Goal: Transaction & Acquisition: Purchase product/service

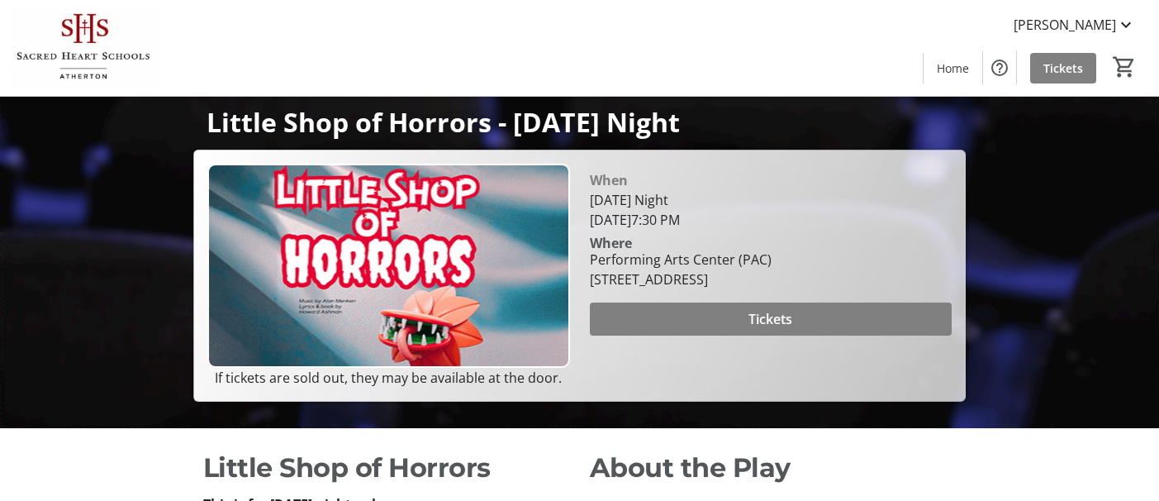
scroll to position [131, 0]
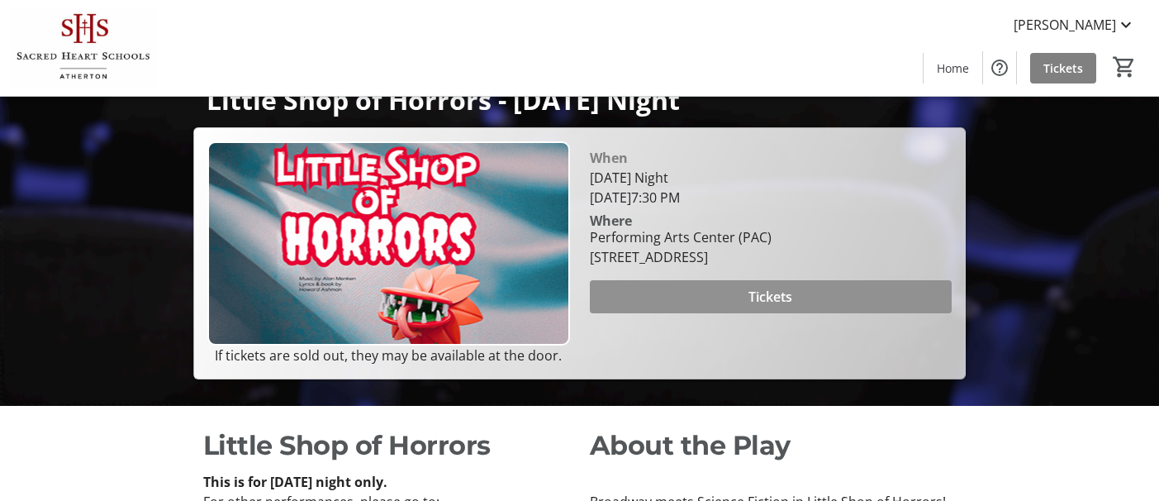
click at [623, 316] on span at bounding box center [771, 297] width 363 height 40
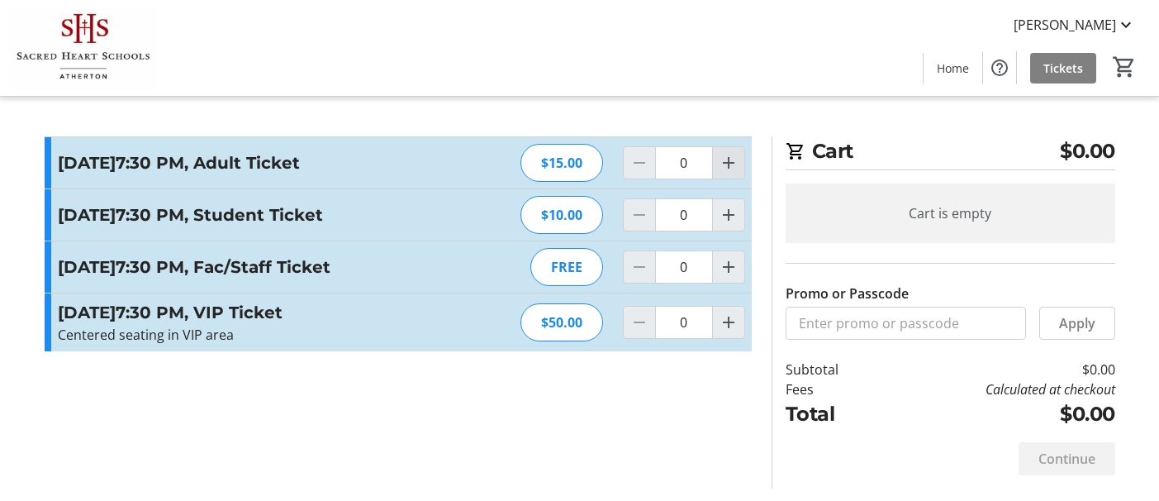
click at [729, 168] on mat-icon "Increment by one" at bounding box center [729, 163] width 20 height 20
type input "1"
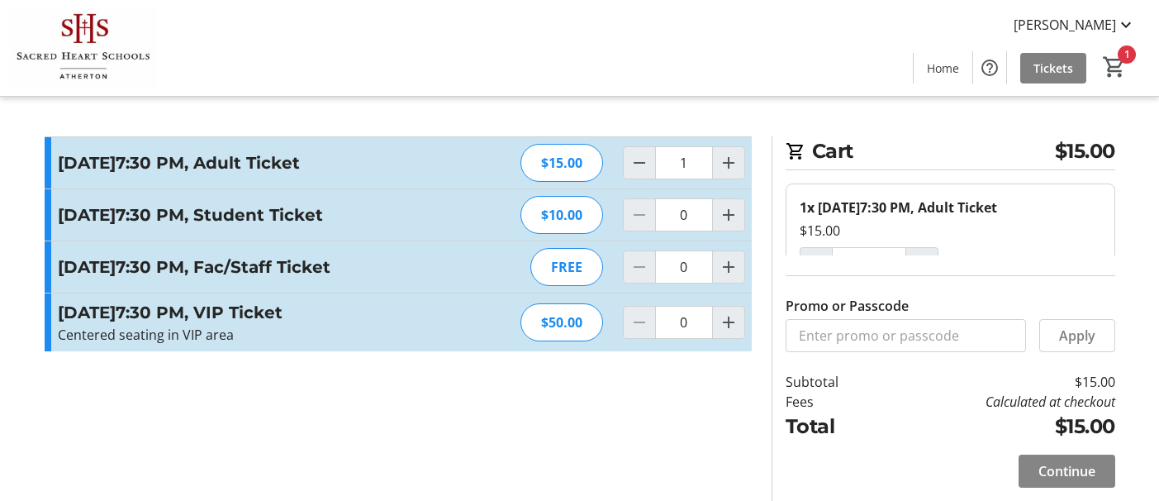
click at [1045, 467] on span "Continue" at bounding box center [1066, 471] width 57 height 20
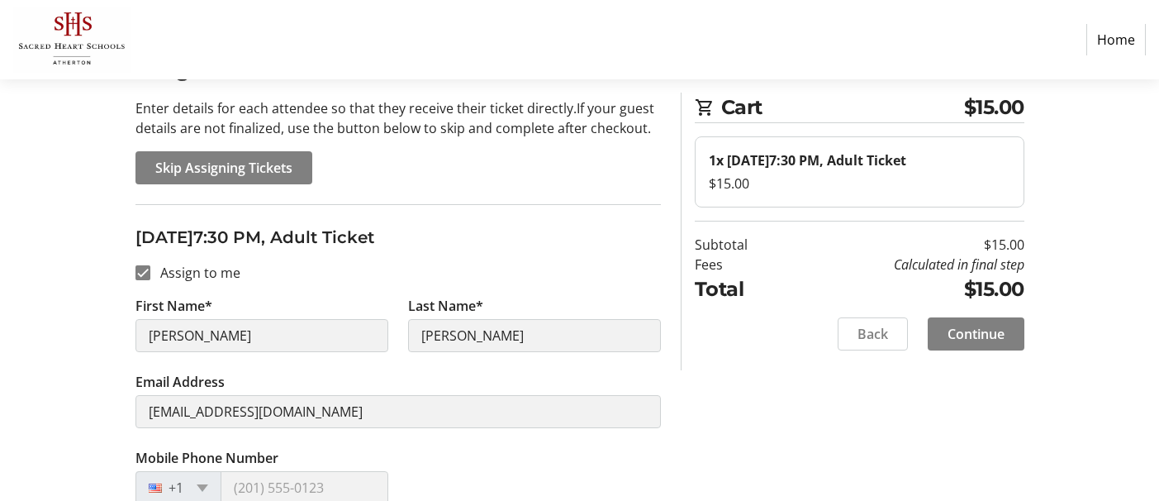
scroll to position [119, 0]
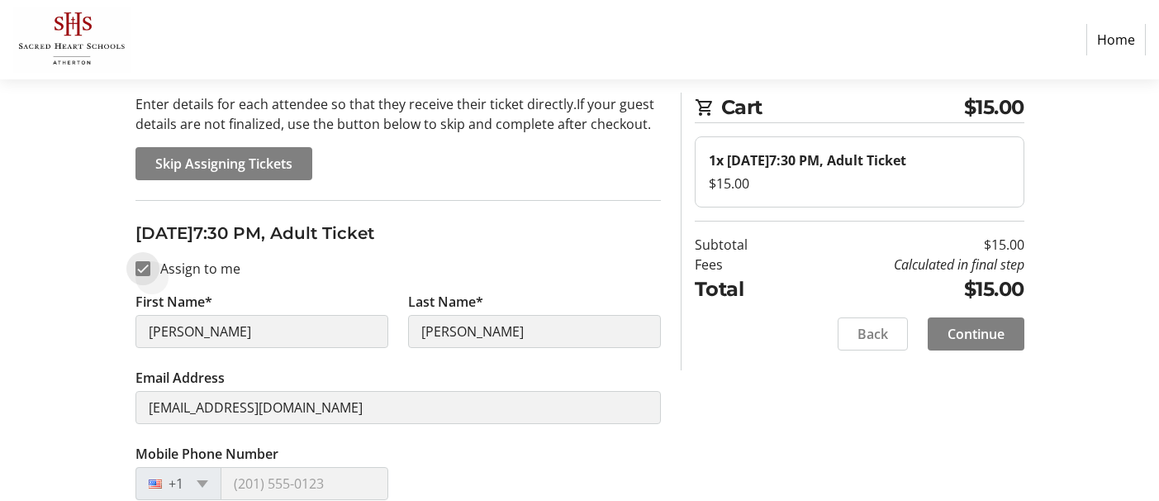
click at [140, 271] on input "Assign to me" at bounding box center [142, 268] width 15 height 15
checkbox input "false"
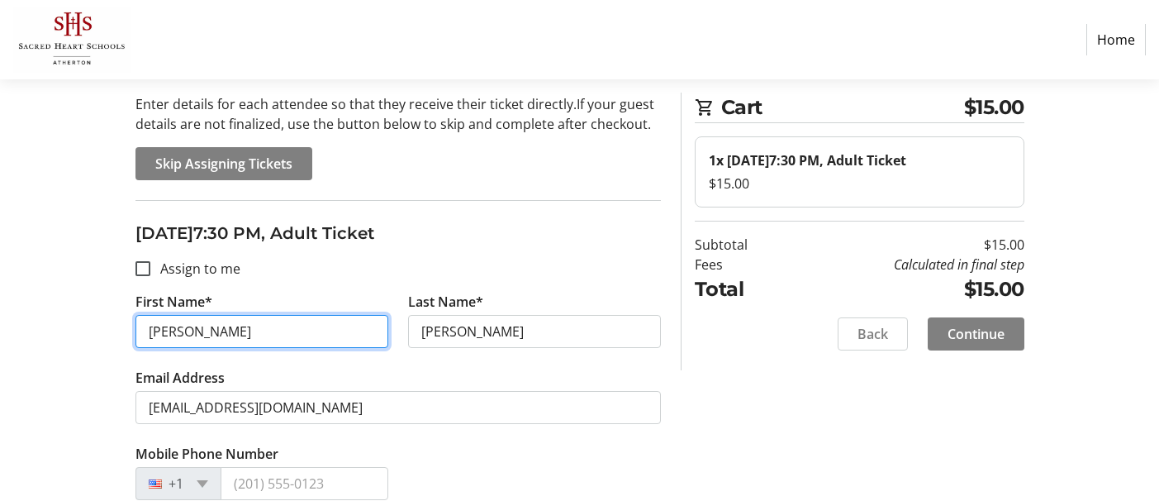
click at [154, 334] on input "[PERSON_NAME]" at bounding box center [261, 331] width 253 height 33
type input "B"
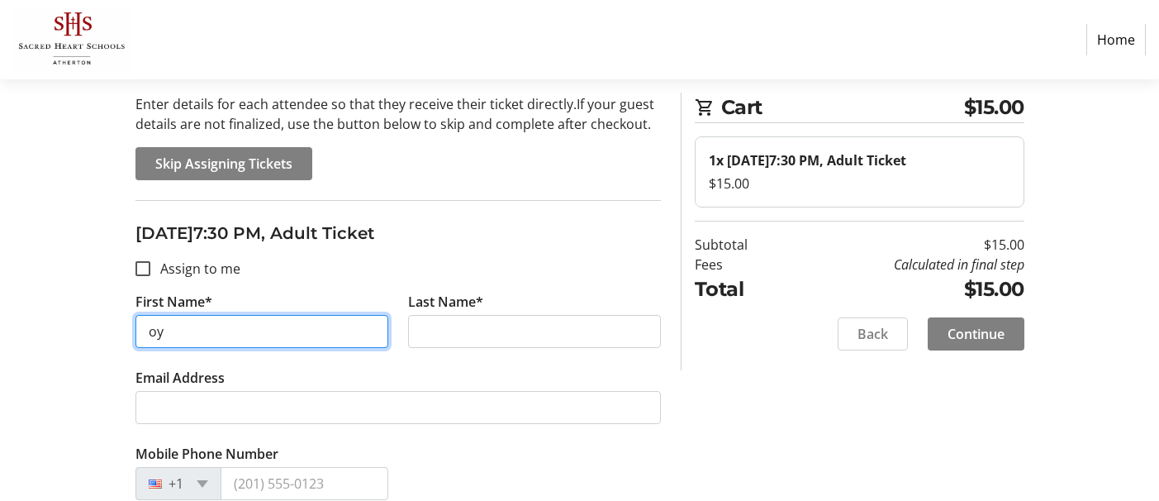
type input "o"
type input "[PERSON_NAME]"
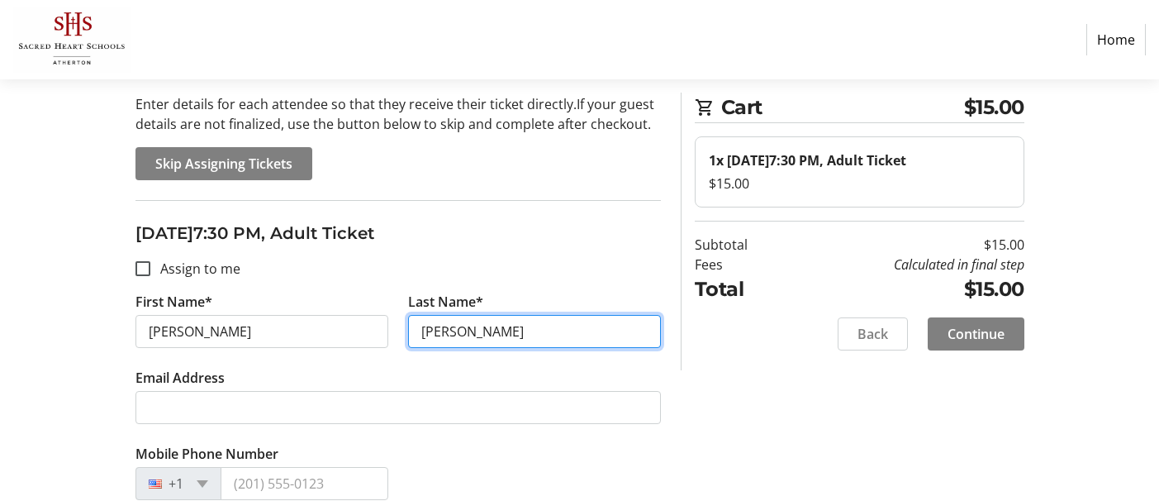
type input "[PERSON_NAME]"
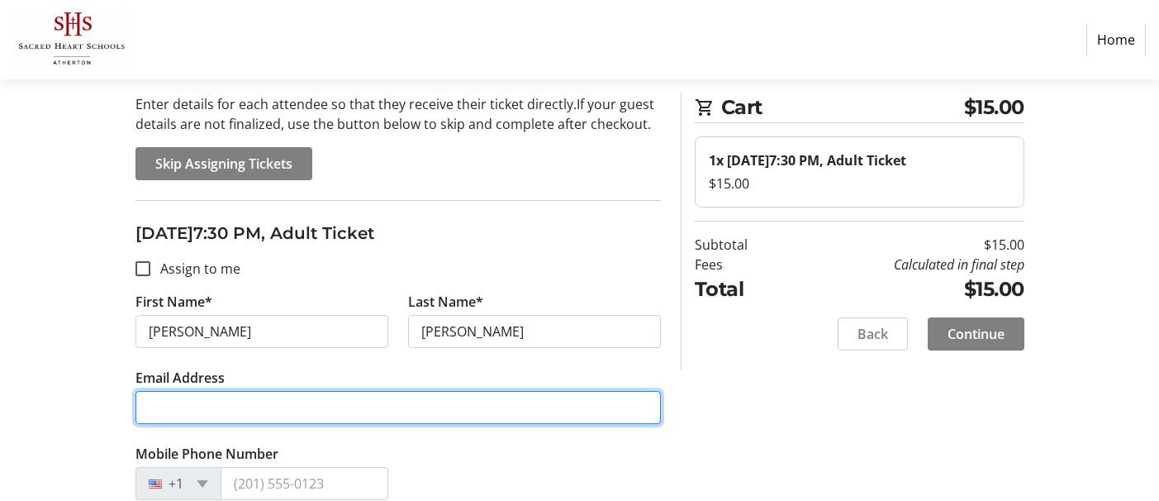
click at [164, 399] on input "Email Address" at bounding box center [397, 407] width 525 height 33
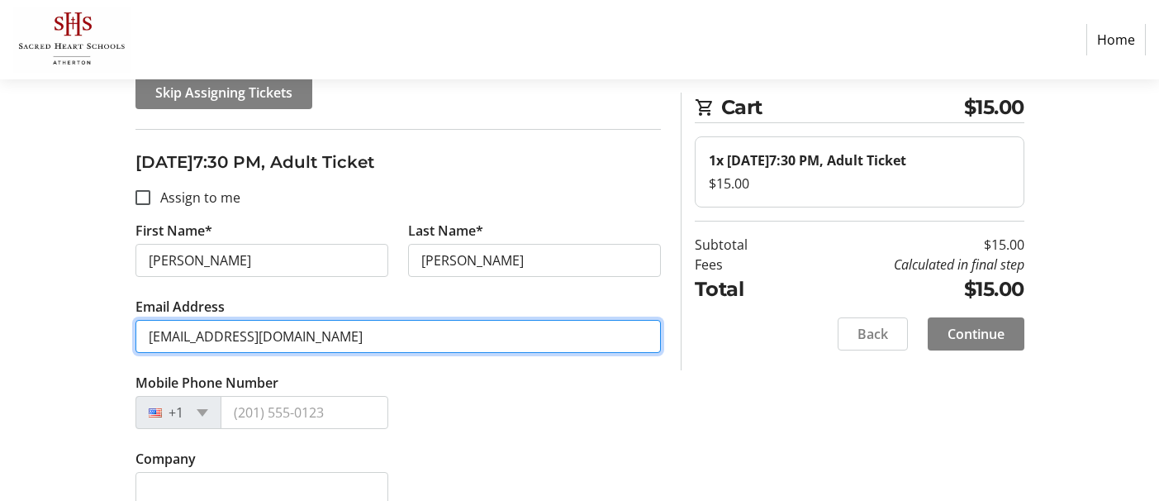
scroll to position [214, 0]
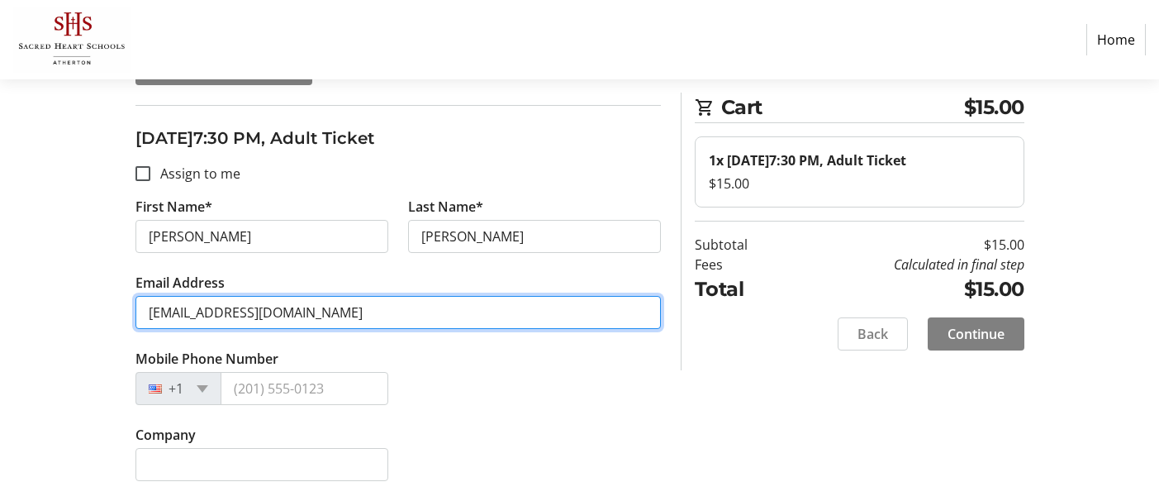
type input "[EMAIL_ADDRESS][DOMAIN_NAME]"
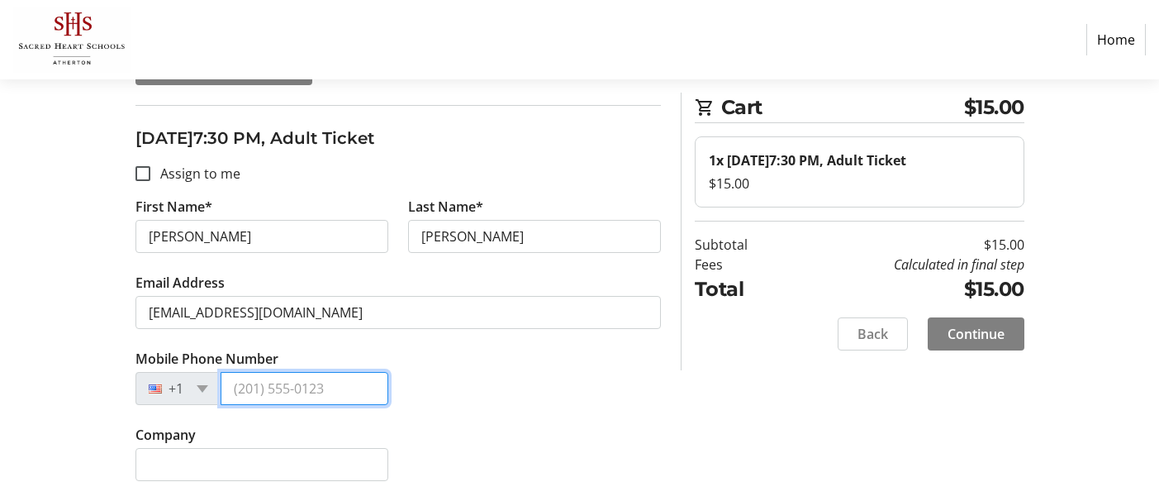
click at [264, 393] on input "Mobile Phone Number" at bounding box center [305, 388] width 168 height 33
type input "[PHONE_NUMBER]"
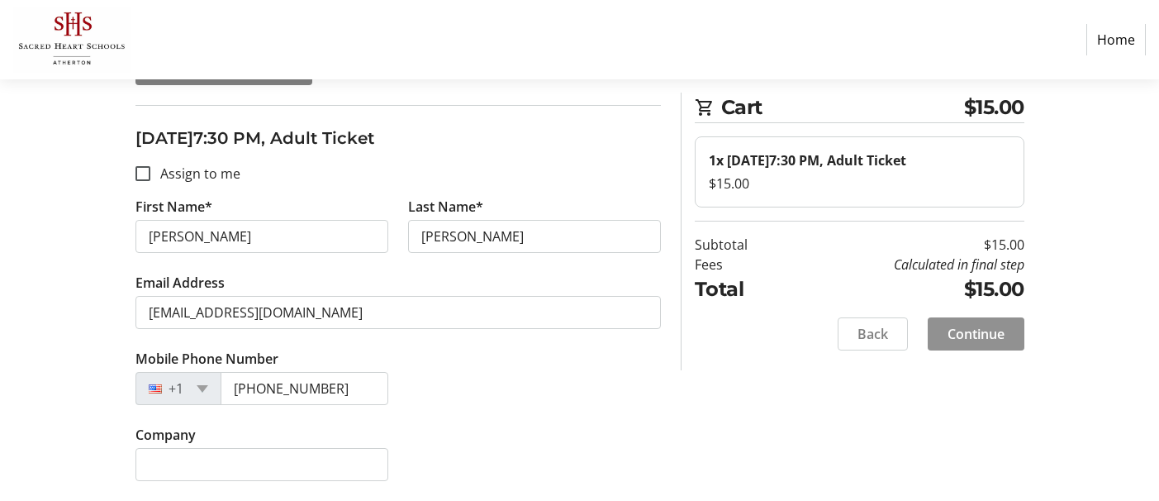
click at [966, 325] on span "Continue" at bounding box center [975, 334] width 57 height 20
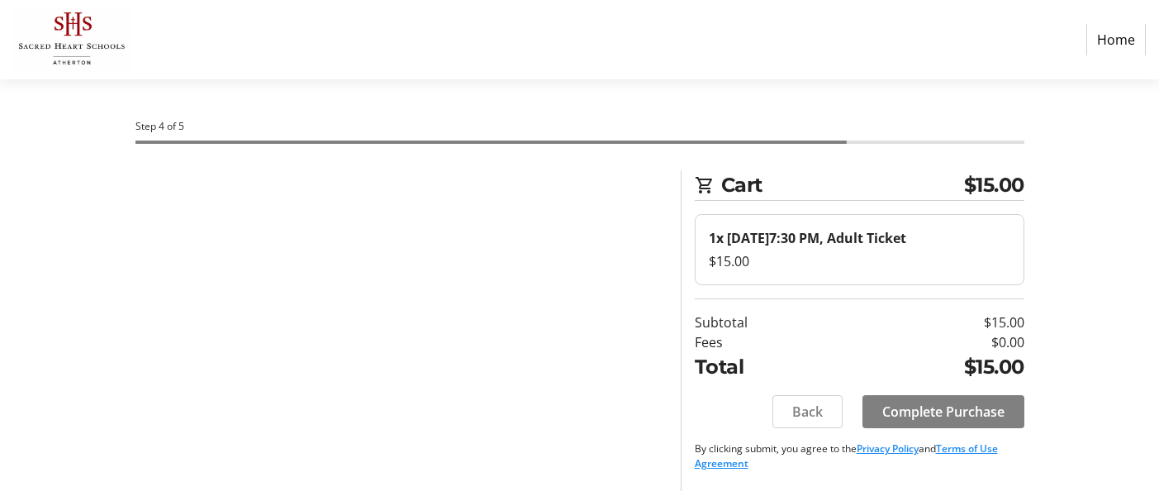
scroll to position [0, 0]
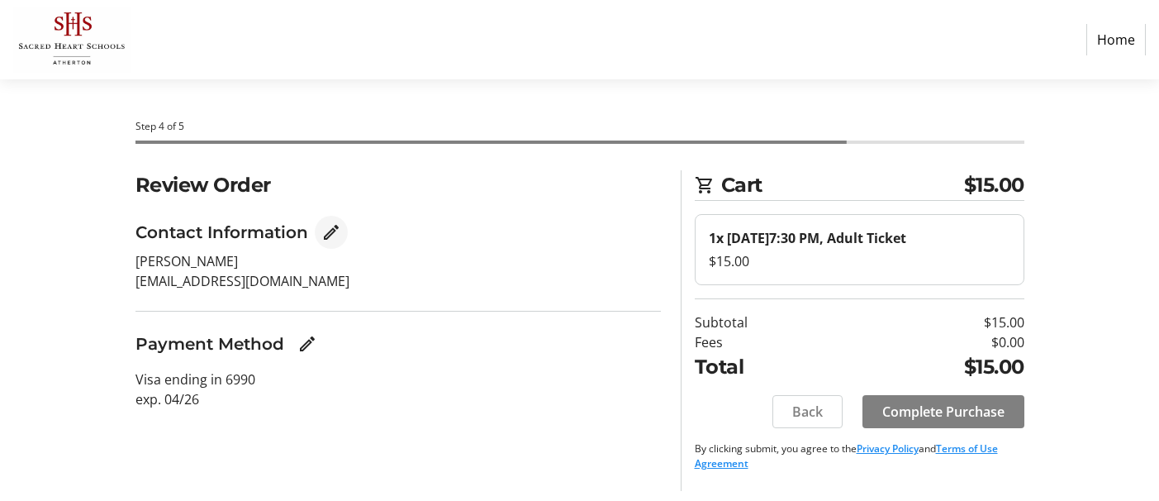
click at [329, 235] on mat-icon "Edit Contact Information" at bounding box center [331, 232] width 20 height 20
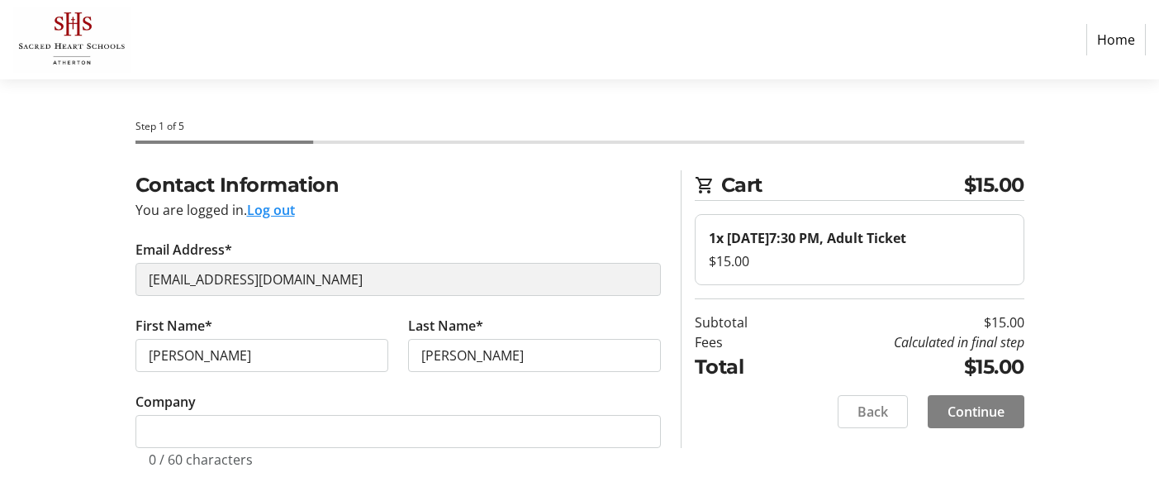
scroll to position [7, 0]
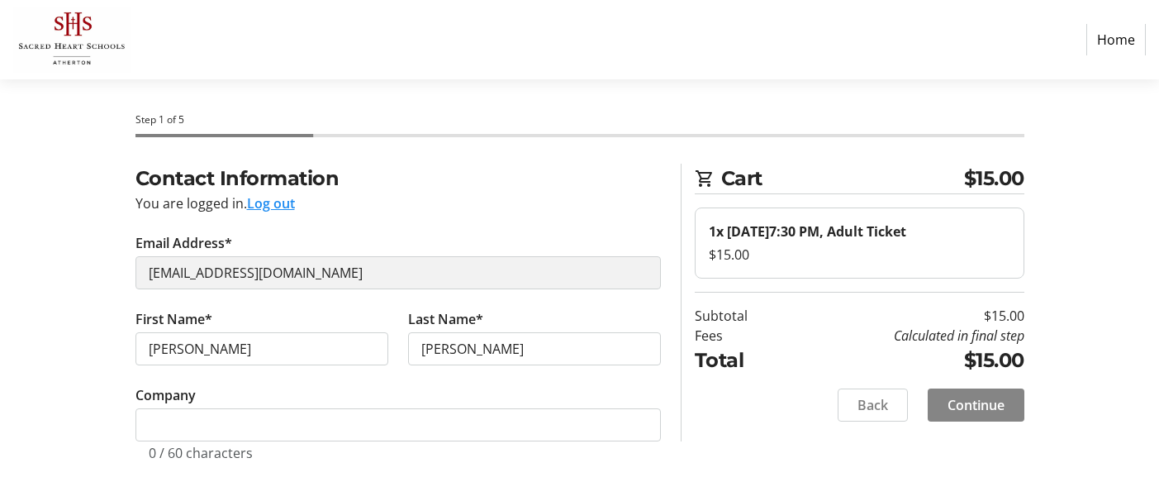
click at [967, 400] on span "Continue" at bounding box center [975, 405] width 57 height 20
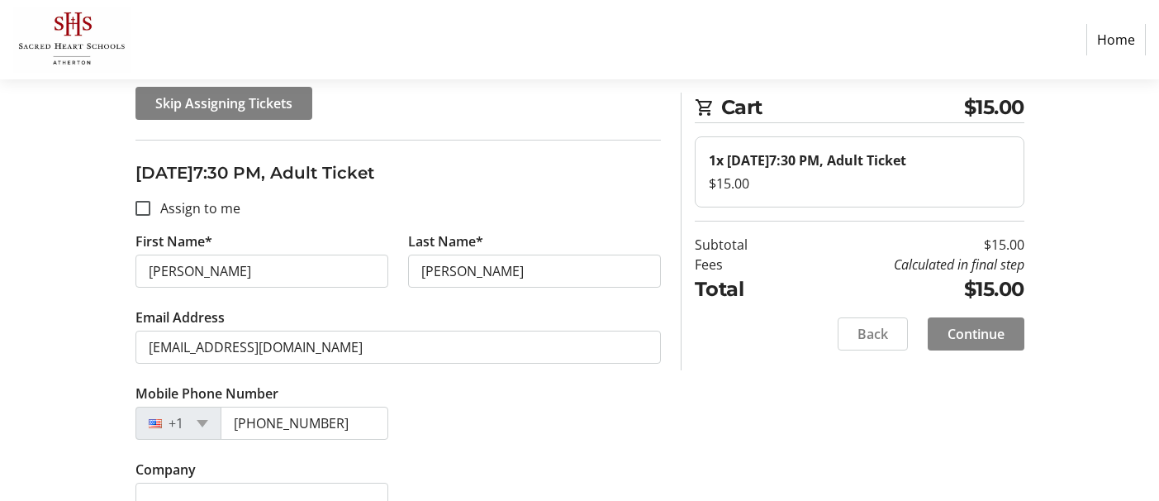
scroll to position [214, 0]
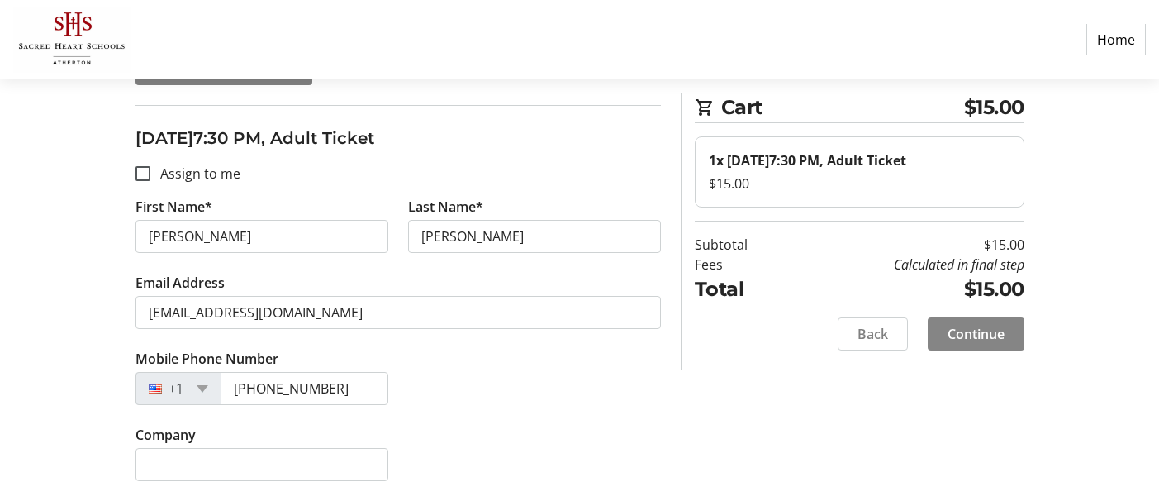
click at [959, 329] on span "Continue" at bounding box center [975, 334] width 57 height 20
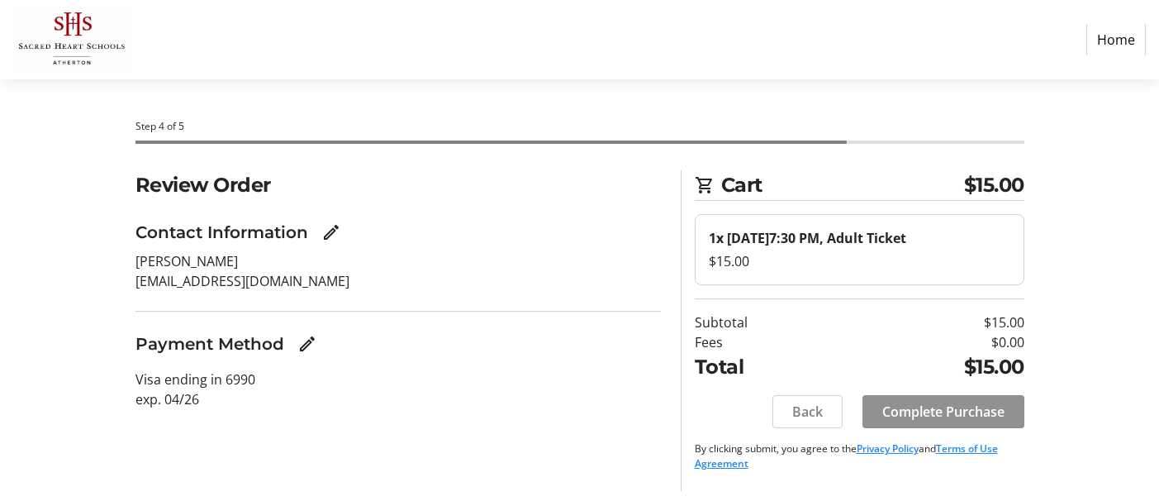
click at [914, 408] on span "Complete Purchase" at bounding box center [943, 411] width 122 height 20
